Goal: Task Accomplishment & Management: Manage account settings

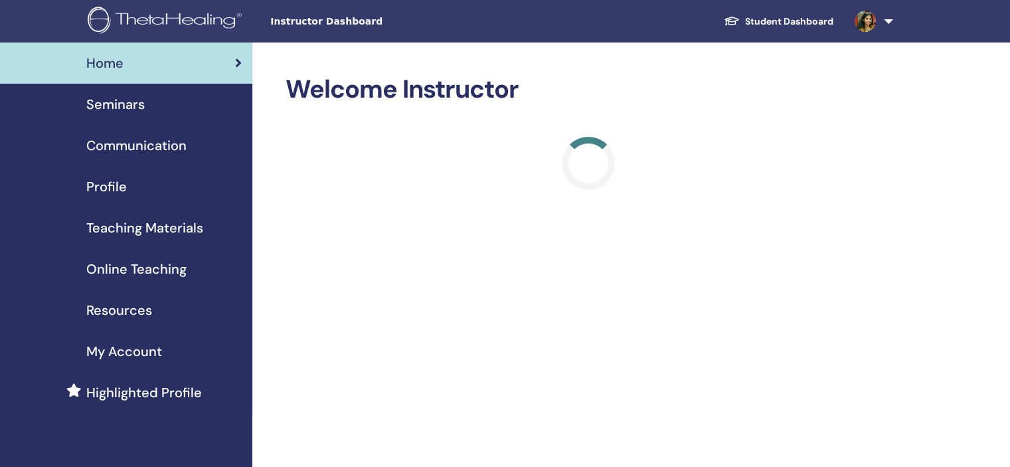
click at [131, 102] on span "Seminars" at bounding box center [115, 104] width 58 height 20
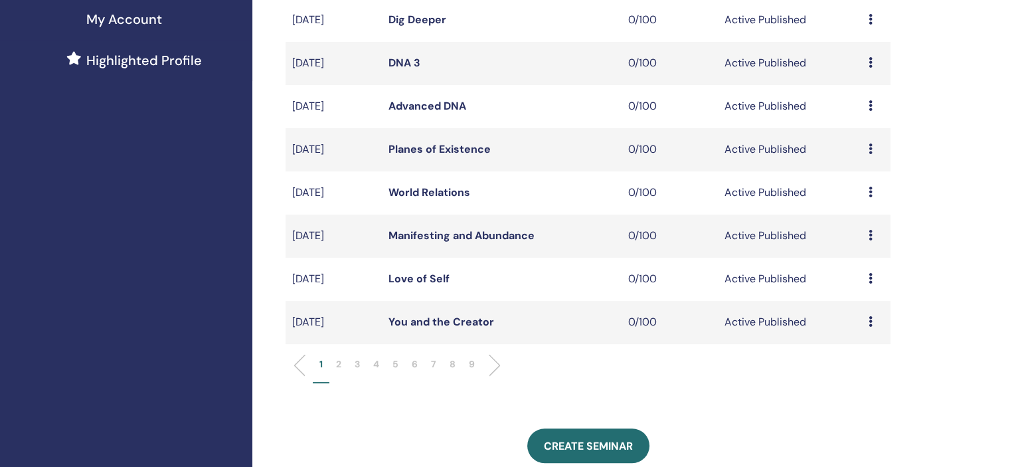
scroll to position [332, 0]
click at [412, 366] on p "6" at bounding box center [415, 364] width 6 height 14
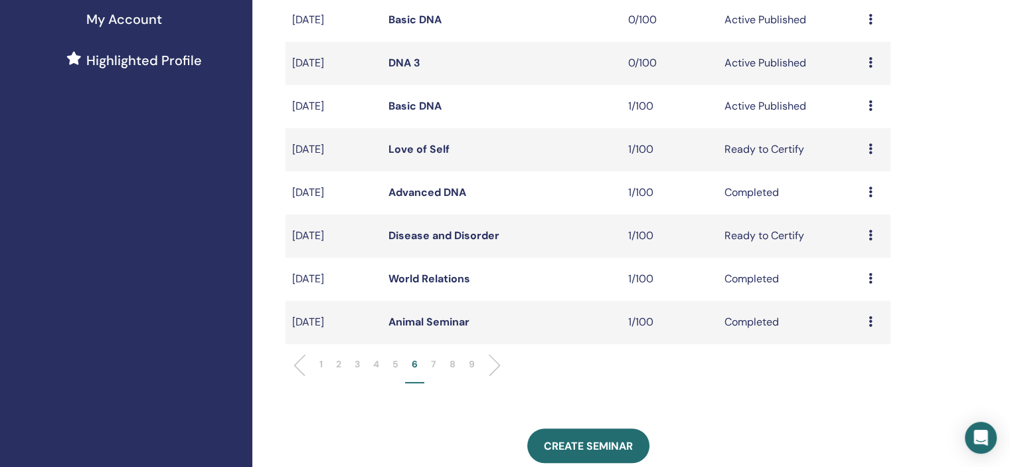
click at [873, 144] on div "Preview Edit Attendees Cancel" at bounding box center [876, 149] width 15 height 16
click at [871, 108] on icon at bounding box center [871, 105] width 4 height 11
click at [855, 158] on link "Attendees" at bounding box center [862, 159] width 50 height 14
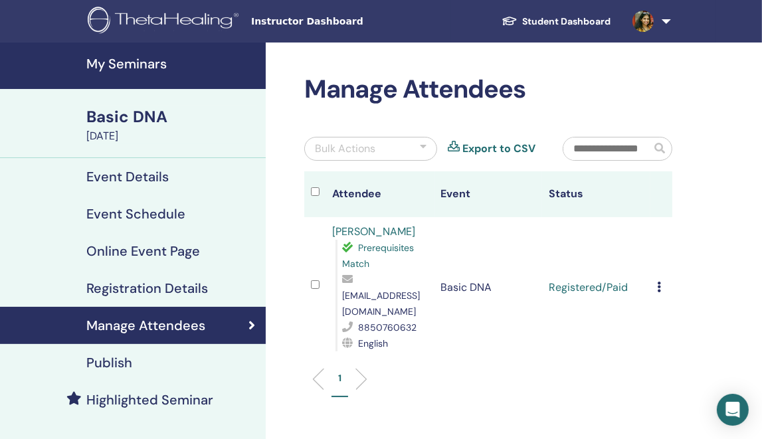
click at [661, 280] on div "Cancel Registration Do not auto-certify Mark as Paid Mark as Unpaid Mark as Abs…" at bounding box center [661, 288] width 9 height 16
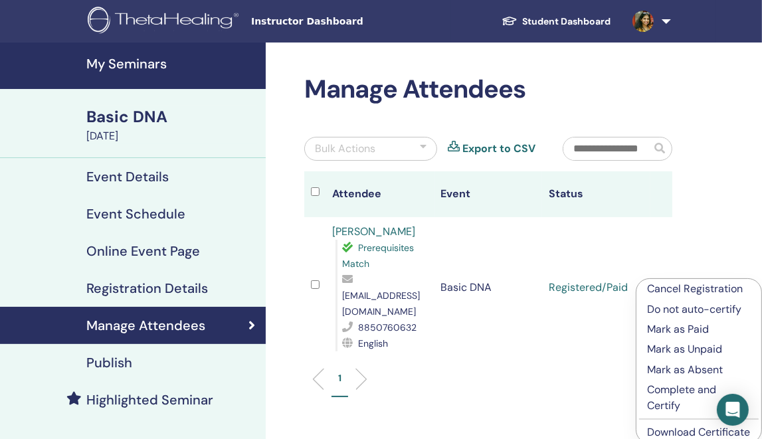
click at [672, 400] on p "Complete and Certify" at bounding box center [699, 398] width 104 height 32
